Goal: Book appointment/travel/reservation

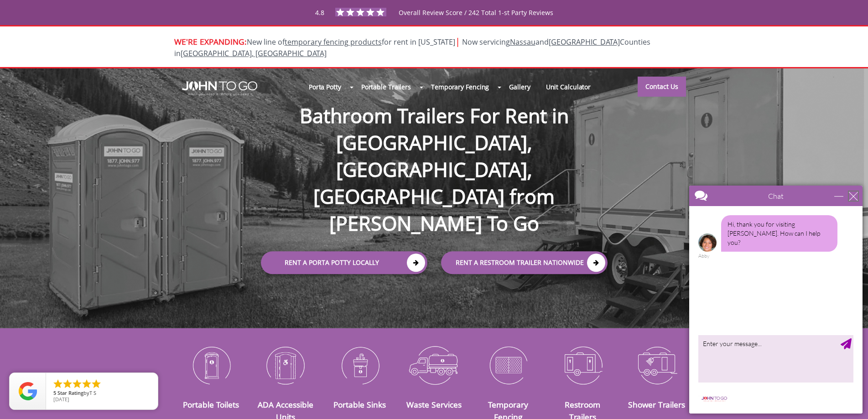
click at [857, 197] on div "close" at bounding box center [853, 195] width 9 height 9
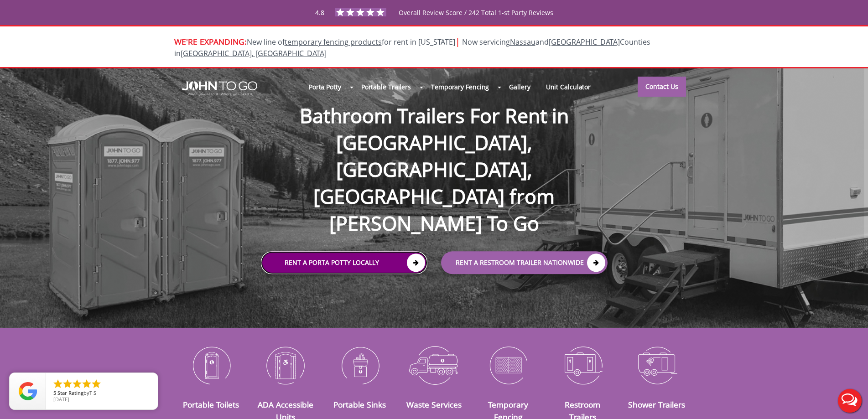
click at [417, 254] on icon at bounding box center [416, 263] width 18 height 18
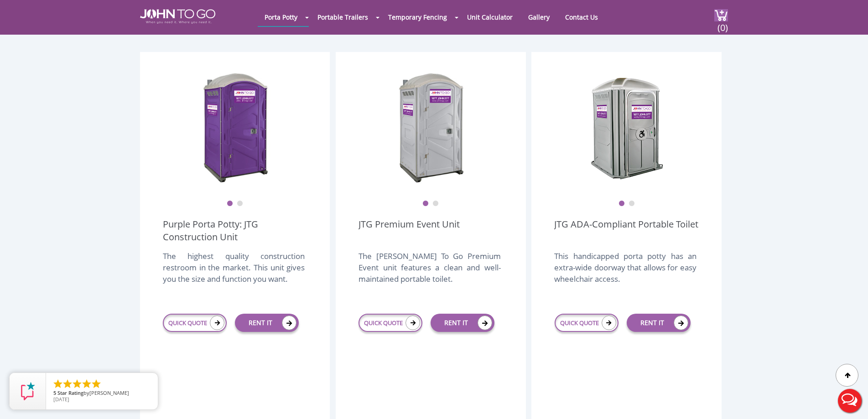
scroll to position [228, 0]
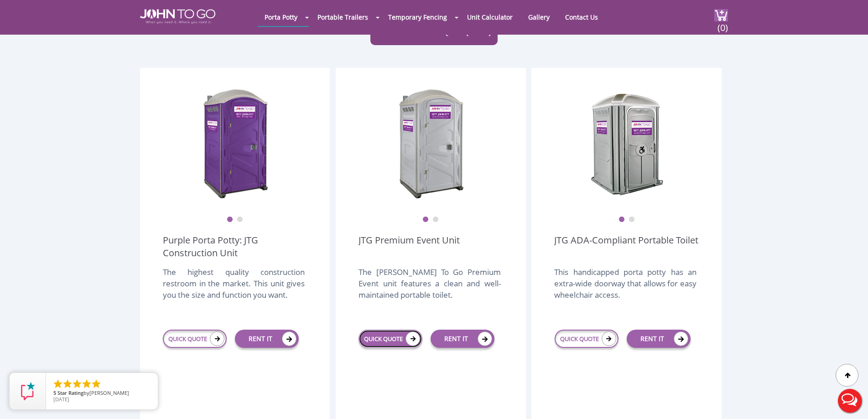
click at [412, 331] on icon at bounding box center [412, 338] width 15 height 15
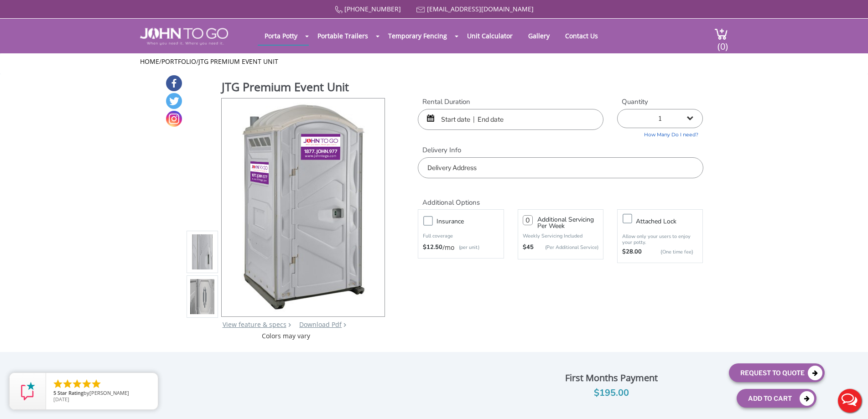
click at [468, 118] on input "text" at bounding box center [511, 119] width 186 height 21
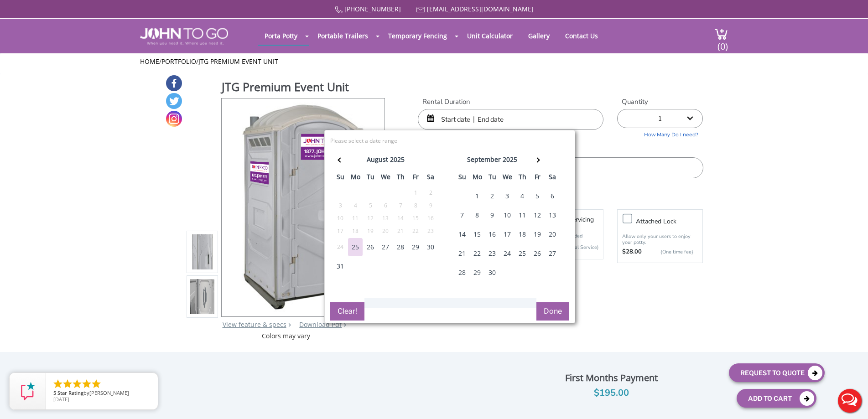
click at [341, 266] on div "31" at bounding box center [340, 266] width 15 height 18
click at [436, 123] on input "text" at bounding box center [511, 119] width 186 height 21
click at [336, 267] on div "31" at bounding box center [340, 266] width 15 height 18
type input "08/31/2025 to 08/31/2025"
click at [544, 316] on button "Done" at bounding box center [552, 311] width 33 height 18
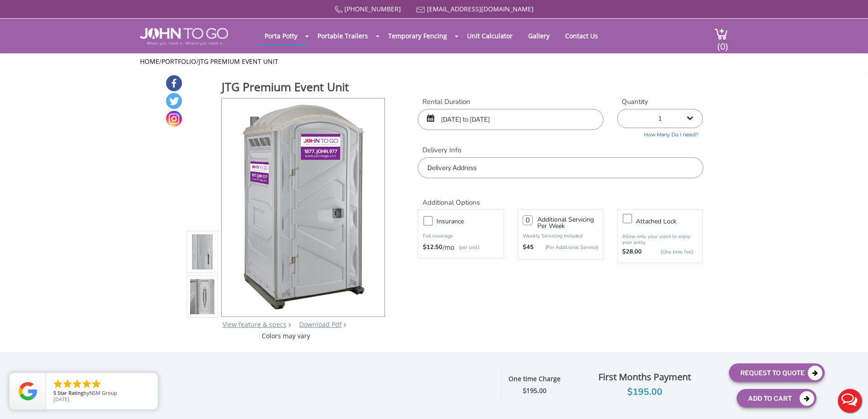
click at [504, 170] on input "text" at bounding box center [560, 167] width 285 height 21
click at [374, 206] on div "877 564 6977 info@johntogo.com Porta Potty Portable Toilets ADA Accessible Unit…" at bounding box center [434, 215] width 868 height 431
click at [371, 207] on div at bounding box center [372, 207] width 13 height 13
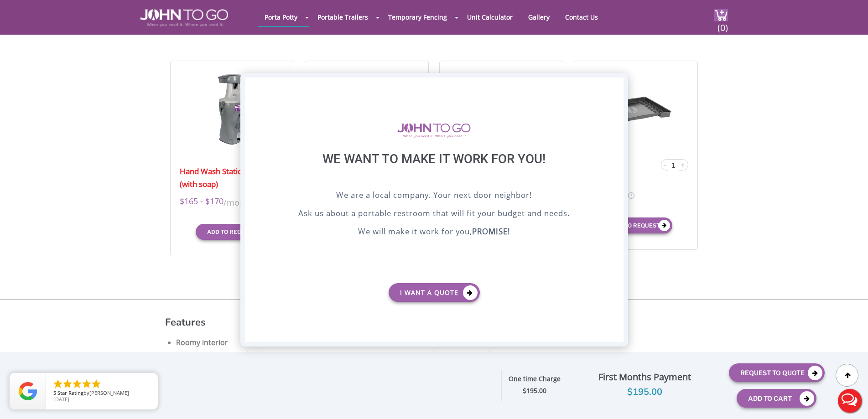
click at [617, 85] on div "X" at bounding box center [616, 86] width 14 height 16
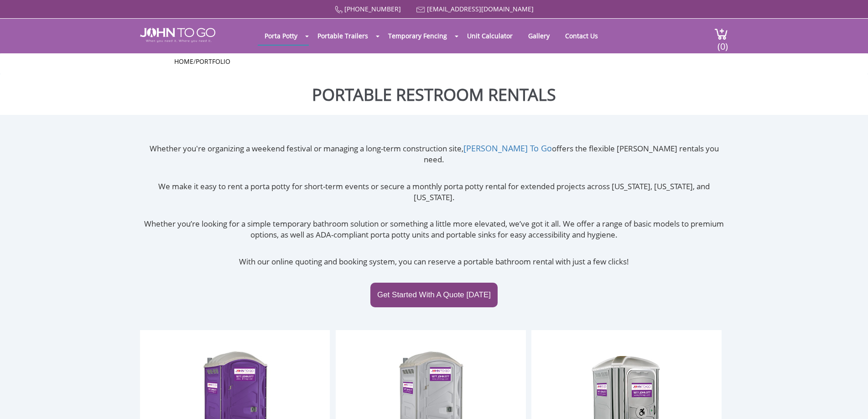
scroll to position [254, 0]
